Goal: Task Accomplishment & Management: Manage account settings

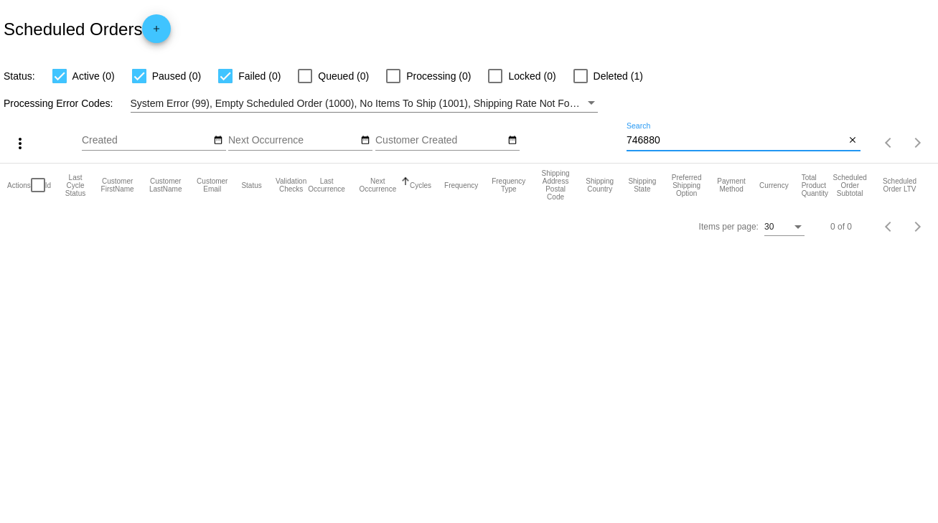
drag, startPoint x: 667, startPoint y: 136, endPoint x: 612, endPoint y: 138, distance: 55.3
click at [612, 138] on div "more_vert Sep Jan Feb Mar [DATE]" at bounding box center [469, 138] width 938 height 51
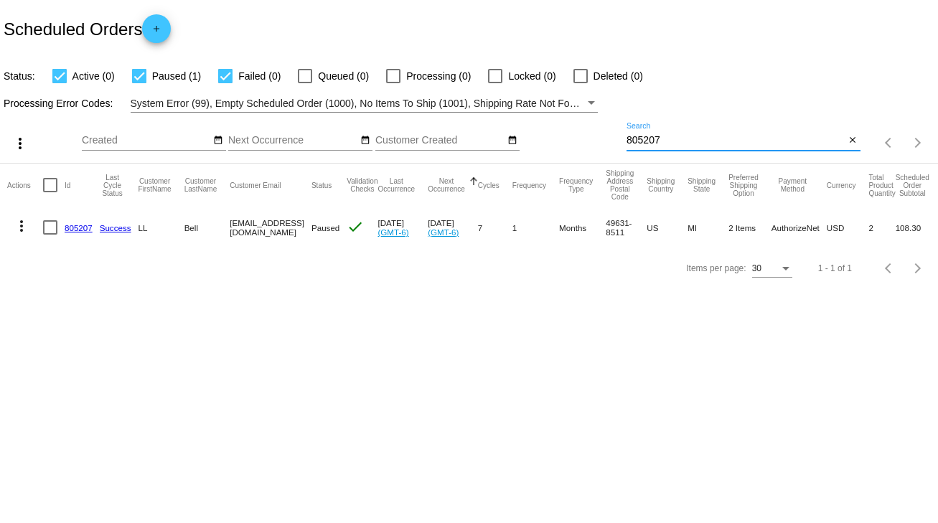
type input "805207"
click at [69, 229] on link "805207" at bounding box center [79, 227] width 28 height 9
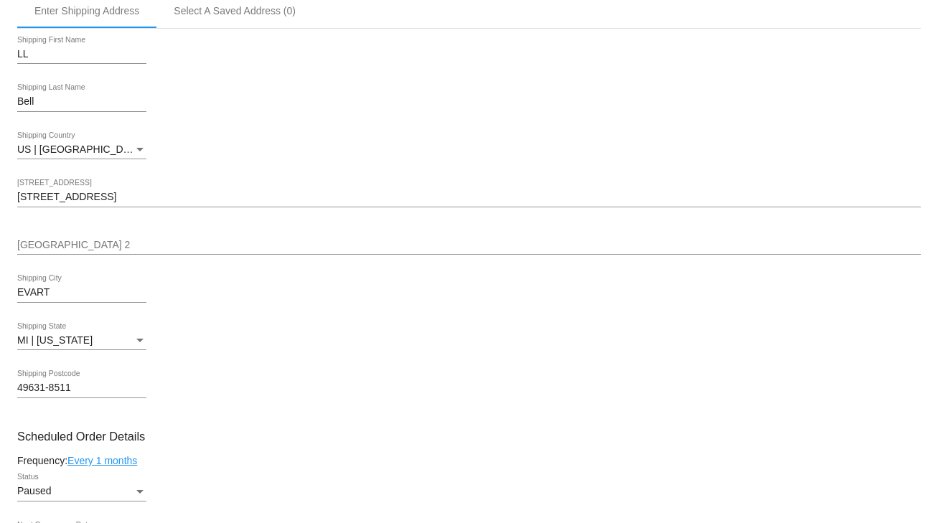
scroll to position [459, 0]
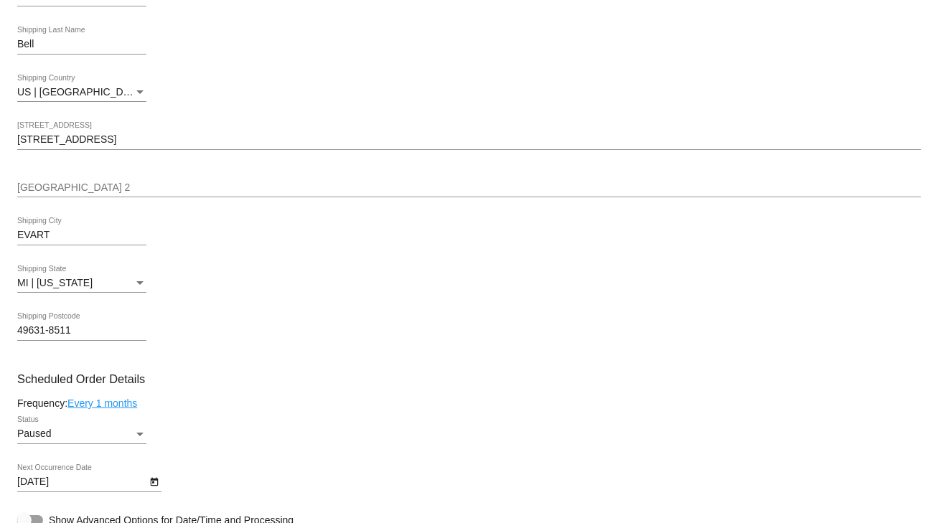
click at [138, 434] on div "Status" at bounding box center [140, 434] width 13 height 11
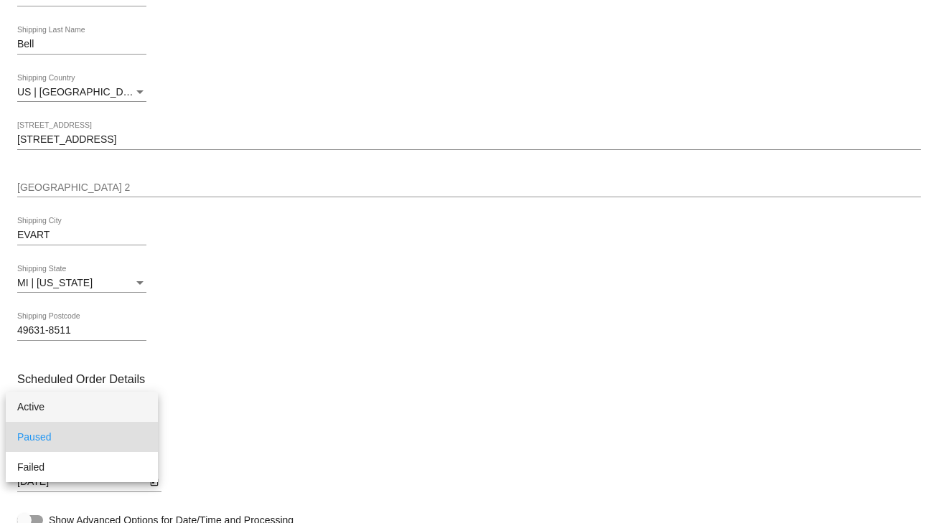
click at [45, 408] on span "Active" at bounding box center [81, 407] width 129 height 30
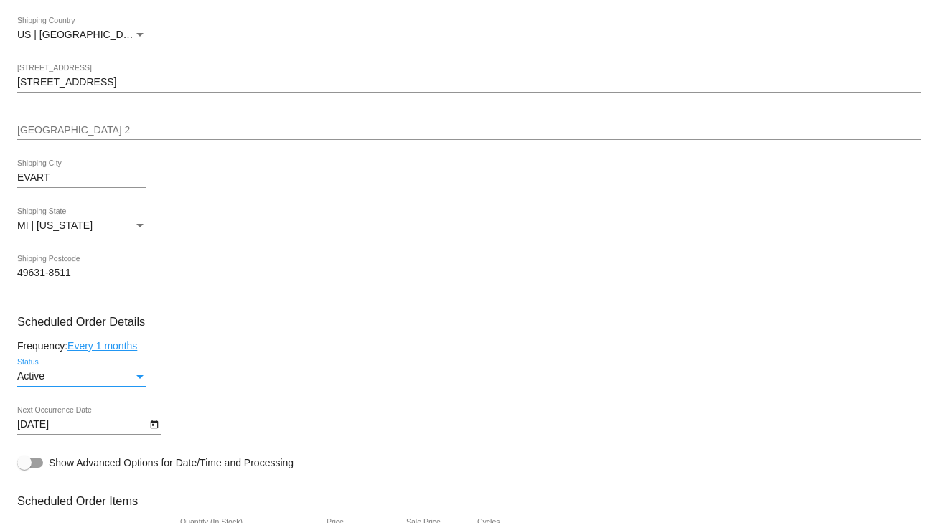
scroll to position [632, 0]
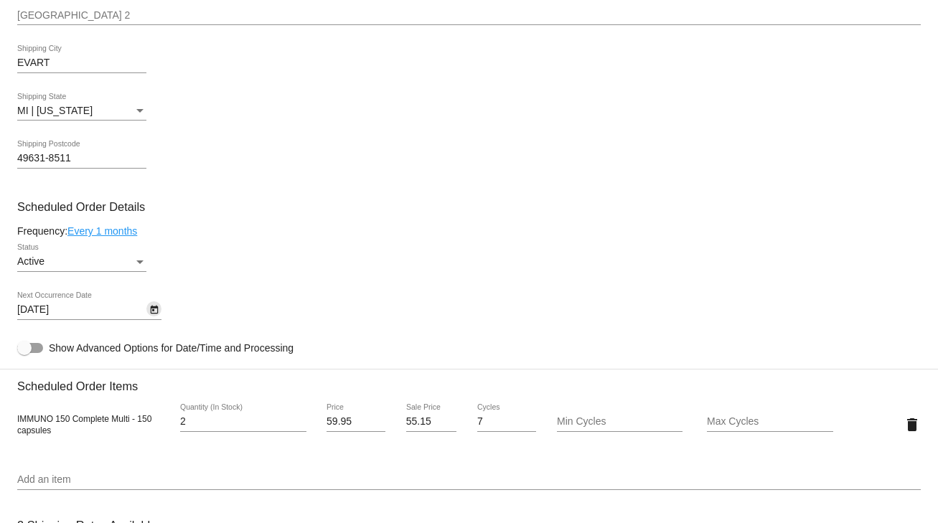
click at [155, 311] on icon "Open calendar" at bounding box center [154, 310] width 8 height 9
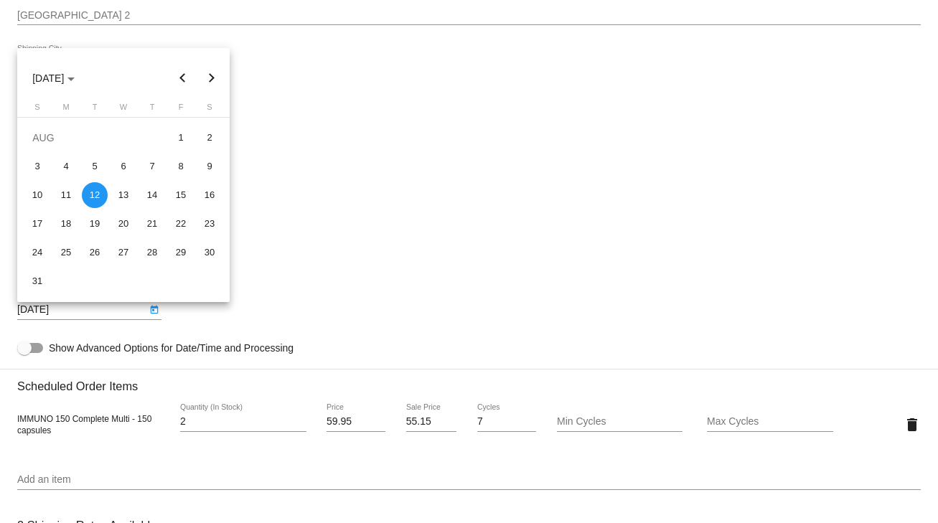
click at [98, 202] on div "12" at bounding box center [95, 195] width 26 height 26
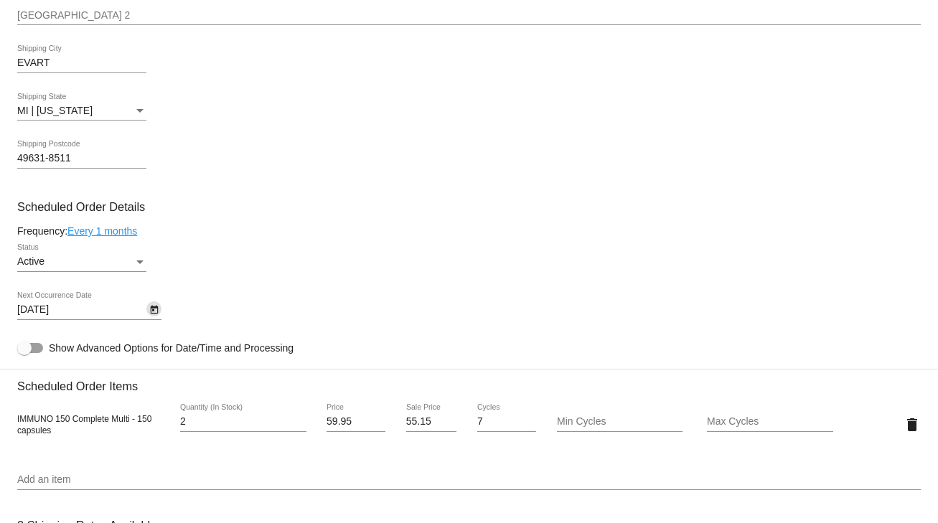
click at [149, 314] on icon "Open calendar" at bounding box center [154, 310] width 10 height 17
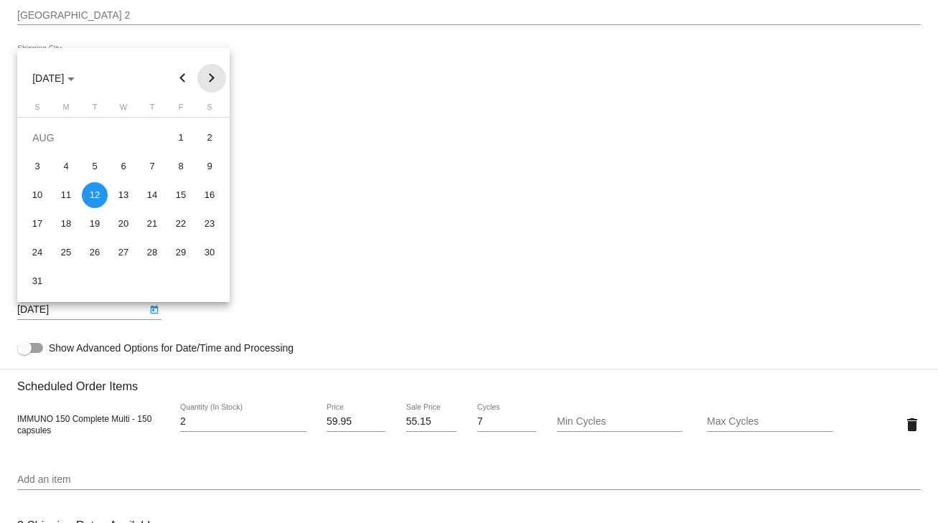
click at [213, 81] on button "Next month" at bounding box center [211, 78] width 29 height 29
click at [174, 195] on div "12" at bounding box center [181, 195] width 26 height 26
type input "[DATE]"
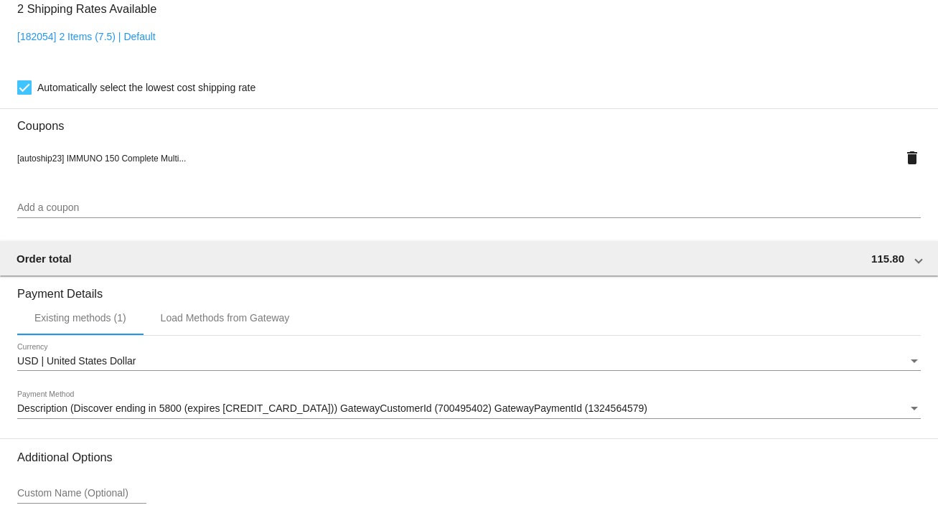
scroll to position [1271, 0]
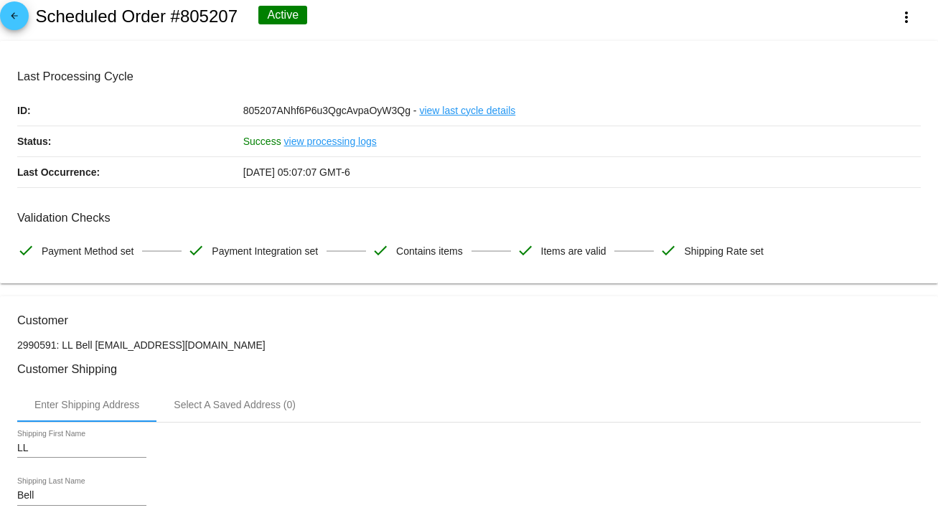
scroll to position [0, 0]
